Goal: Task Accomplishment & Management: Use online tool/utility

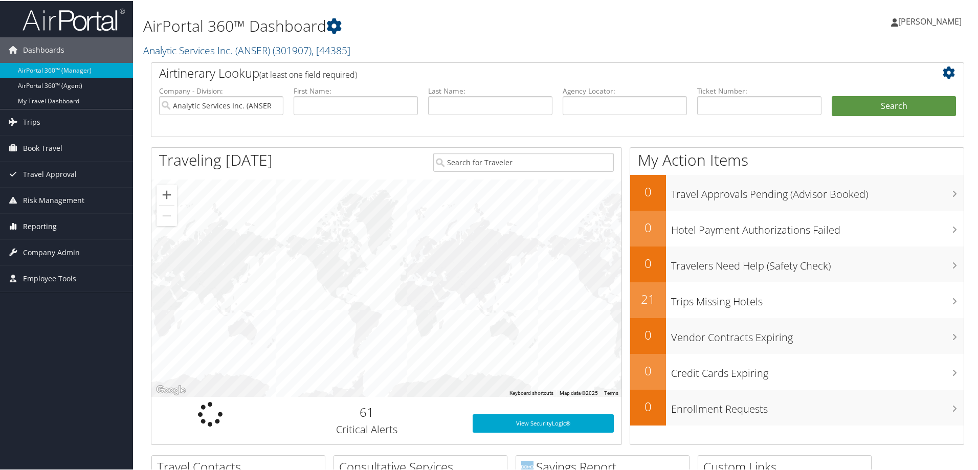
click at [42, 223] on span "Reporting" at bounding box center [40, 226] width 34 height 26
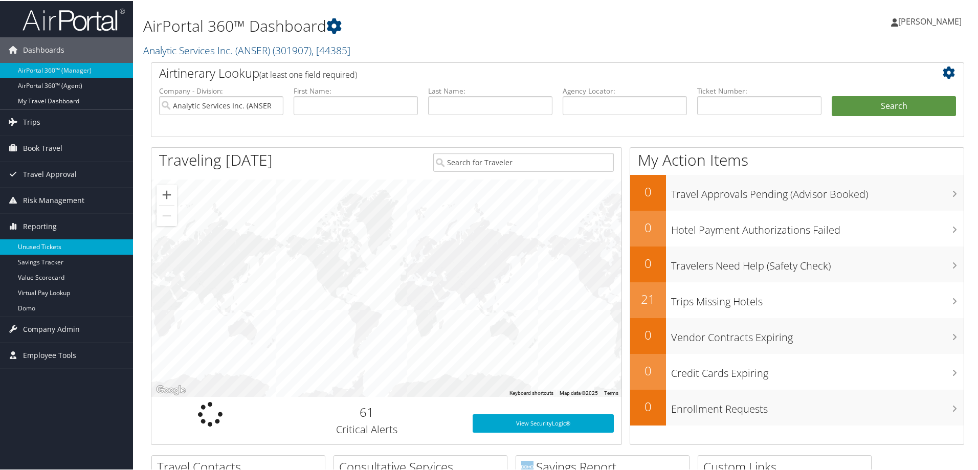
click at [37, 241] on link "Unused Tickets" at bounding box center [66, 245] width 133 height 15
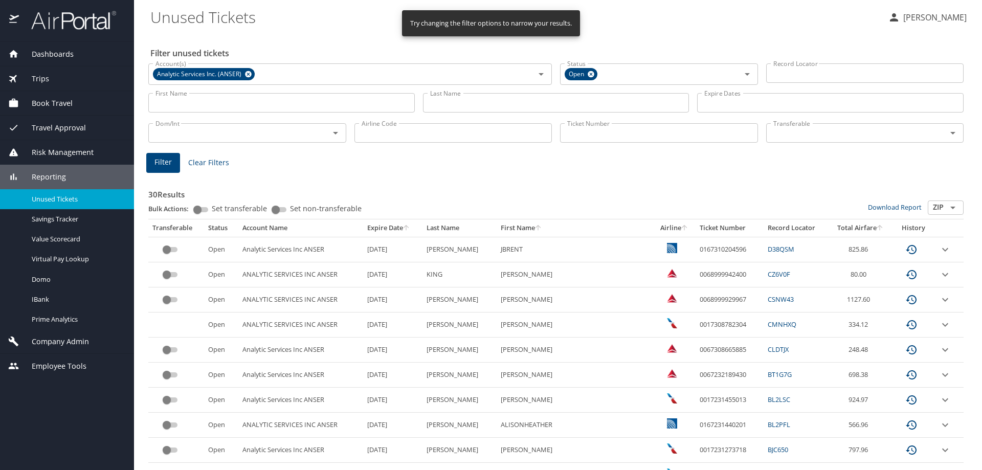
click at [788, 73] on input "Record Locator" at bounding box center [865, 72] width 198 height 19
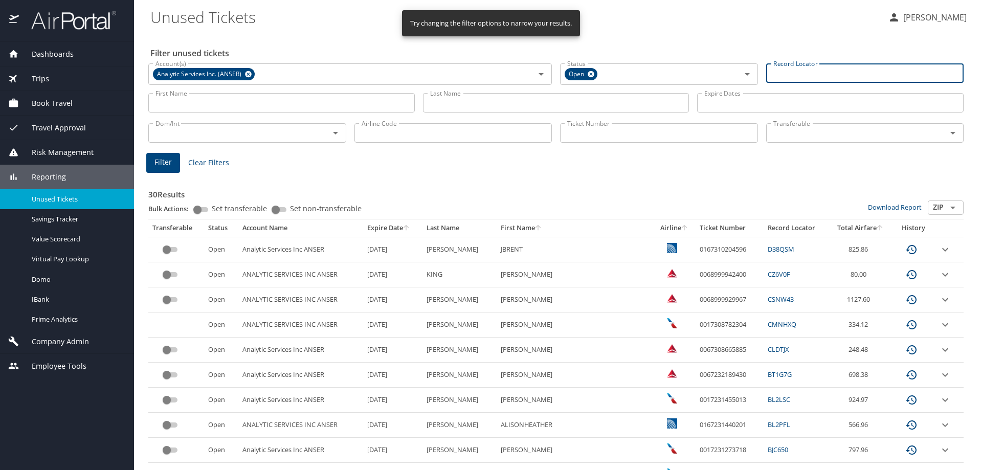
paste input "CQ5PWS"
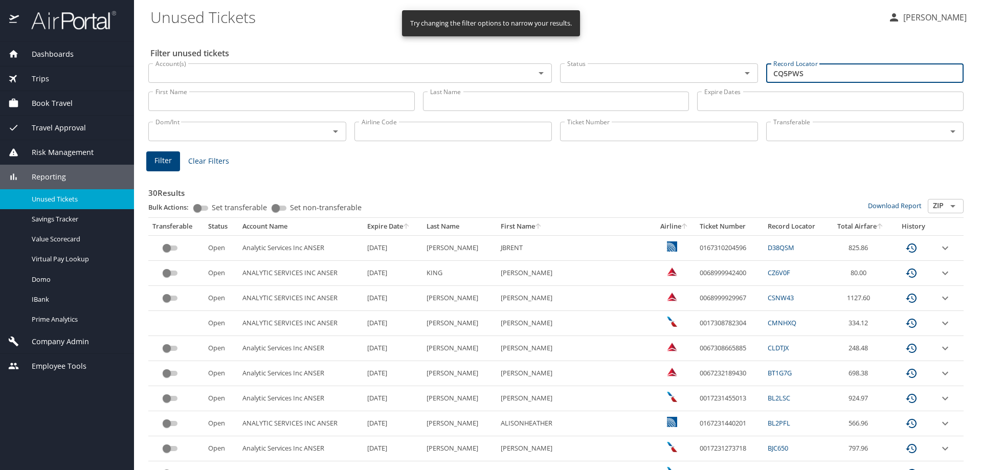
type input "CQ5PWS"
click at [171, 170] on button "Filter" at bounding box center [163, 161] width 34 height 20
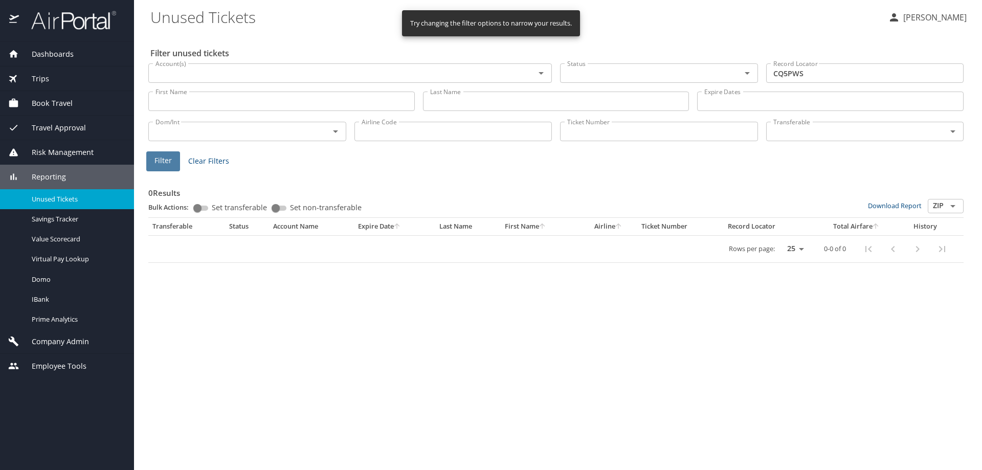
click at [166, 160] on span "Filter" at bounding box center [162, 160] width 17 height 13
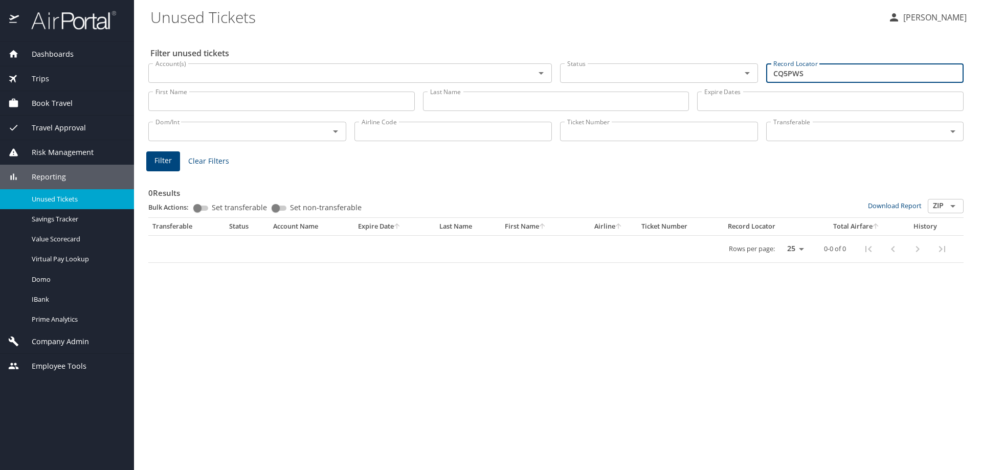
drag, startPoint x: 807, startPoint y: 75, endPoint x: 714, endPoint y: 61, distance: 94.1
click at [714, 61] on div "Account(s) Account(s) Status Status Record Locator CQ5PWS Record Locator" at bounding box center [556, 72] width 824 height 34
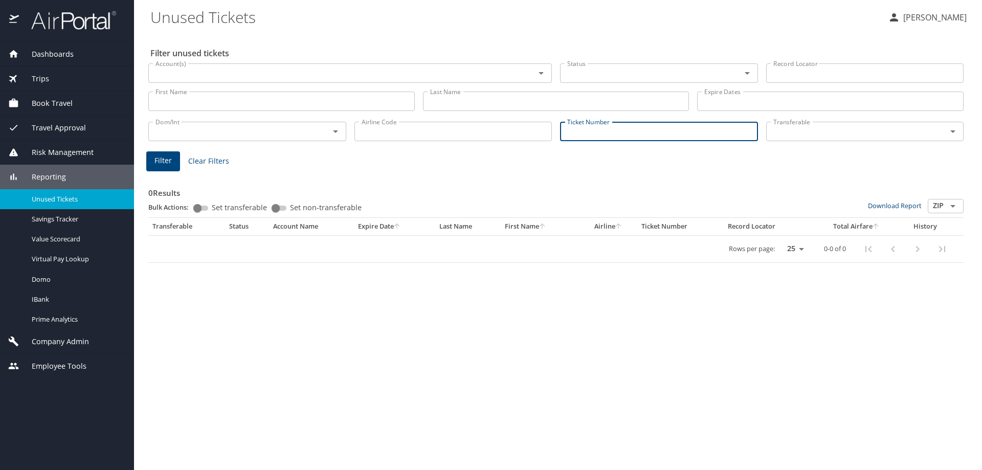
click at [620, 129] on input "Ticket Number" at bounding box center [659, 131] width 198 height 19
click at [172, 154] on button "Filter" at bounding box center [163, 161] width 34 height 20
drag, startPoint x: 637, startPoint y: 136, endPoint x: 449, endPoint y: 130, distance: 188.3
click at [449, 130] on div "Dom/Int Dom/Int Airline Code Airline Code Ticket Number 0067309020306 Ticket Nu…" at bounding box center [556, 131] width 824 height 34
type input "0067309020306"
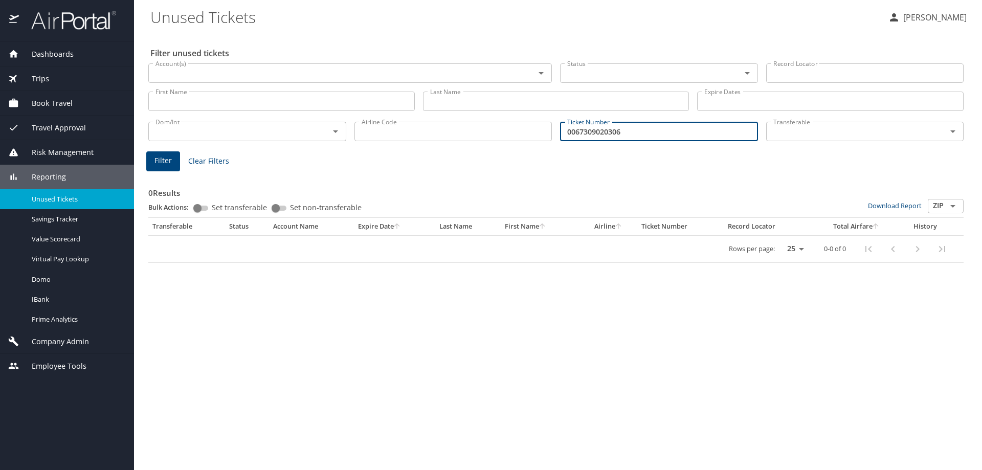
click at [169, 157] on span "Filter" at bounding box center [162, 160] width 17 height 13
